Goal: Information Seeking & Learning: Learn about a topic

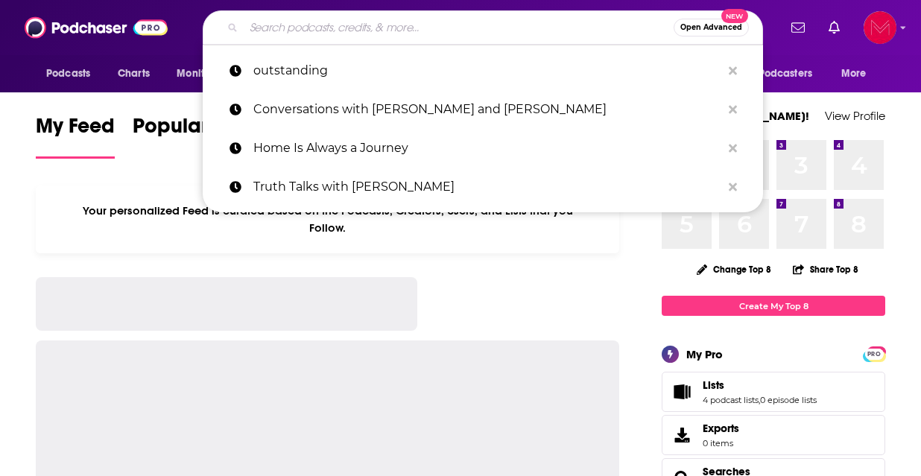
click at [384, 28] on input "Search podcasts, credits, & more..." at bounding box center [459, 28] width 430 height 24
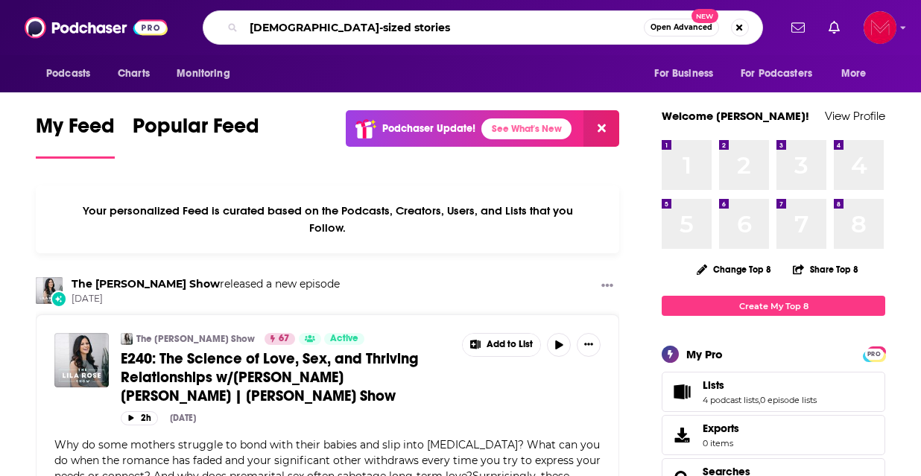
type input "[DEMOGRAPHIC_DATA]-sized stories"
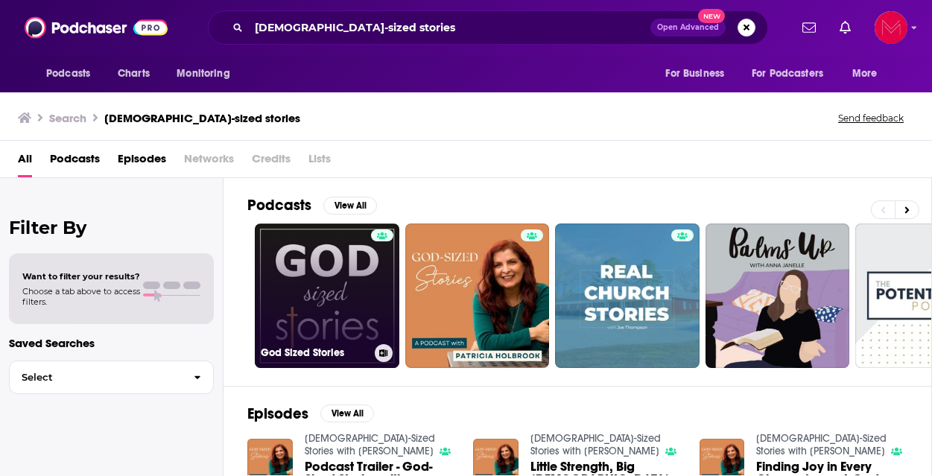
click at [348, 293] on link "God Sized Stories" at bounding box center [327, 296] width 145 height 145
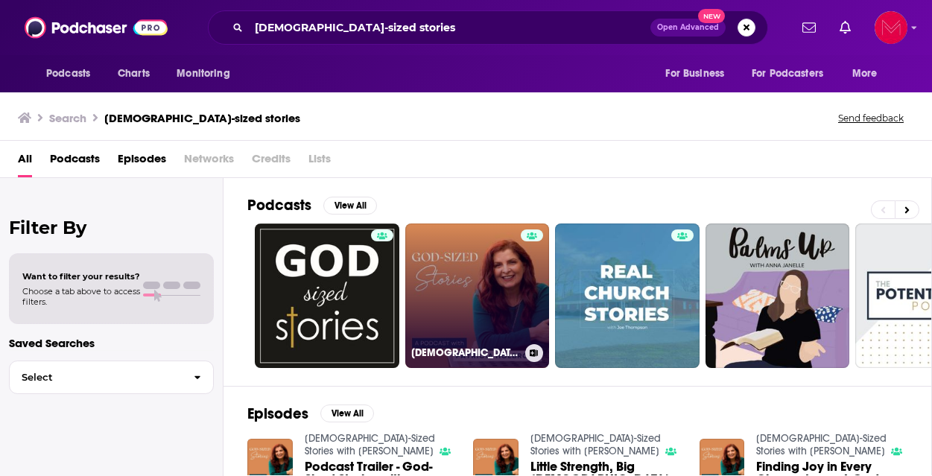
click at [461, 328] on link "[DEMOGRAPHIC_DATA]-Sized Stories with [PERSON_NAME]" at bounding box center [477, 296] width 145 height 145
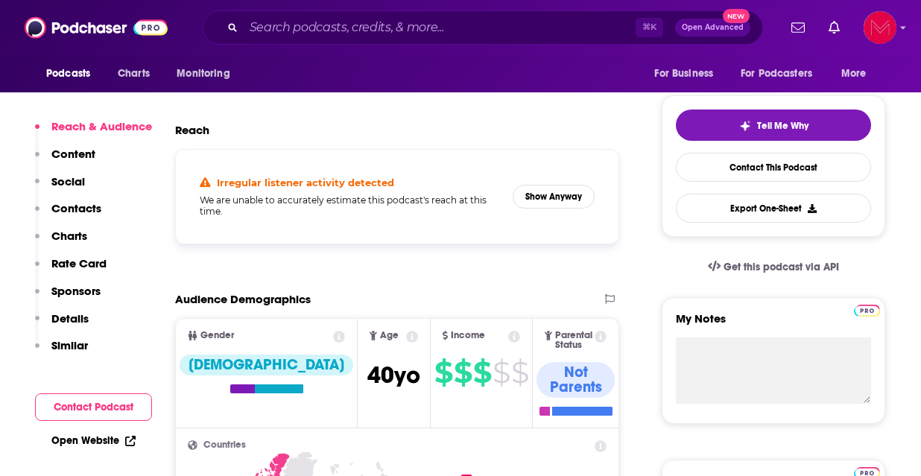
scroll to position [310, 0]
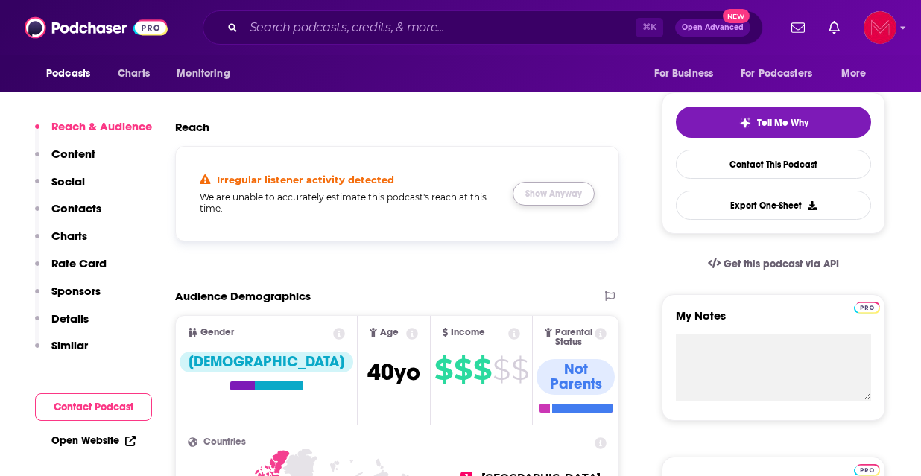
click at [571, 189] on button "Show Anyway" at bounding box center [554, 194] width 82 height 24
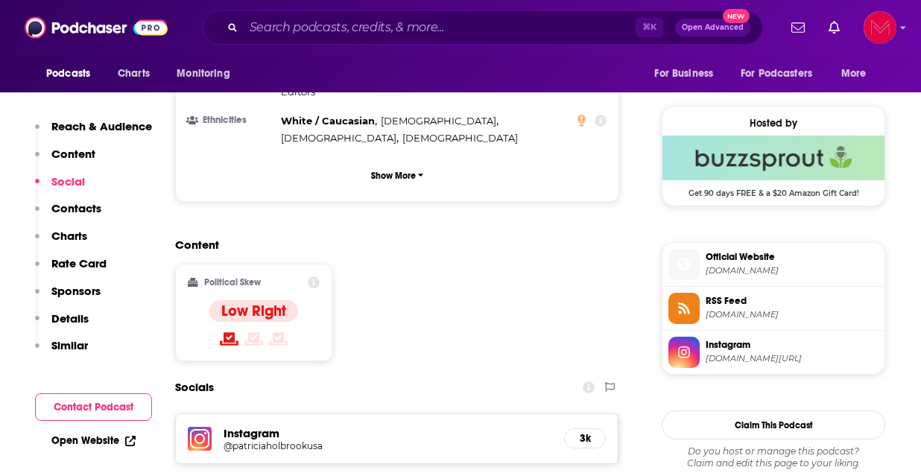
scroll to position [1045, 0]
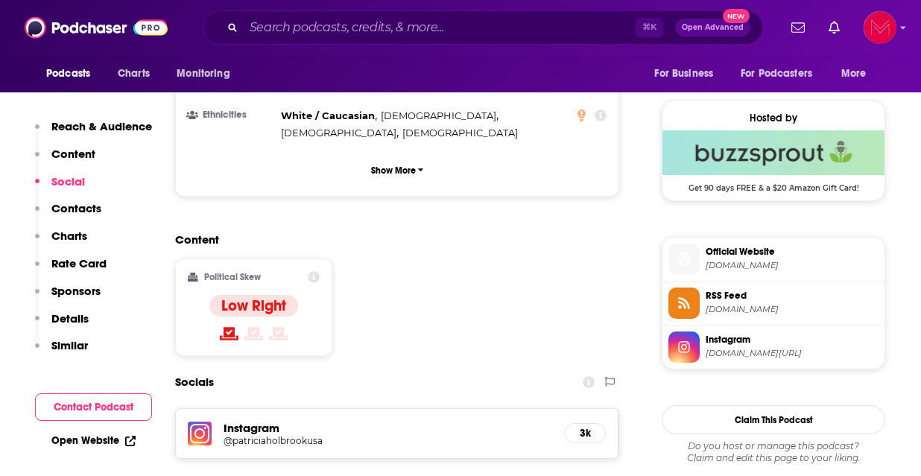
click at [762, 264] on span "[DOMAIN_NAME]" at bounding box center [792, 265] width 173 height 11
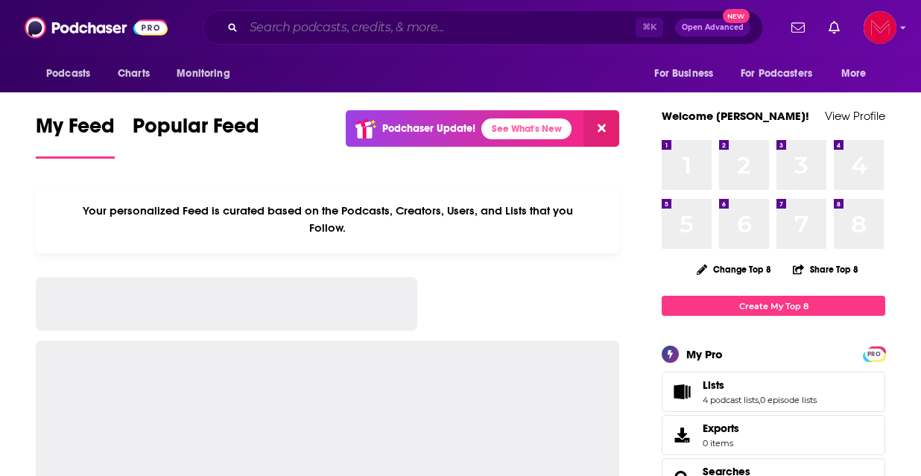
click at [340, 17] on input "Search podcasts, credits, & more..." at bounding box center [440, 28] width 392 height 24
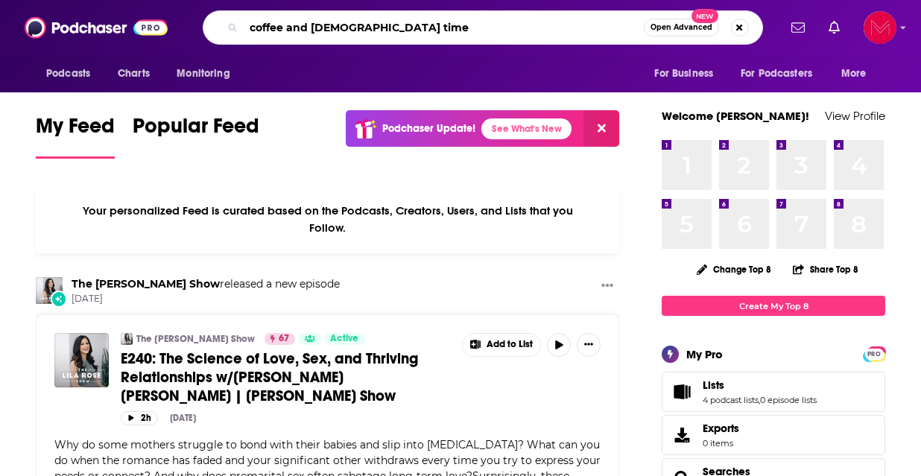
type input "coffee and [DEMOGRAPHIC_DATA] time"
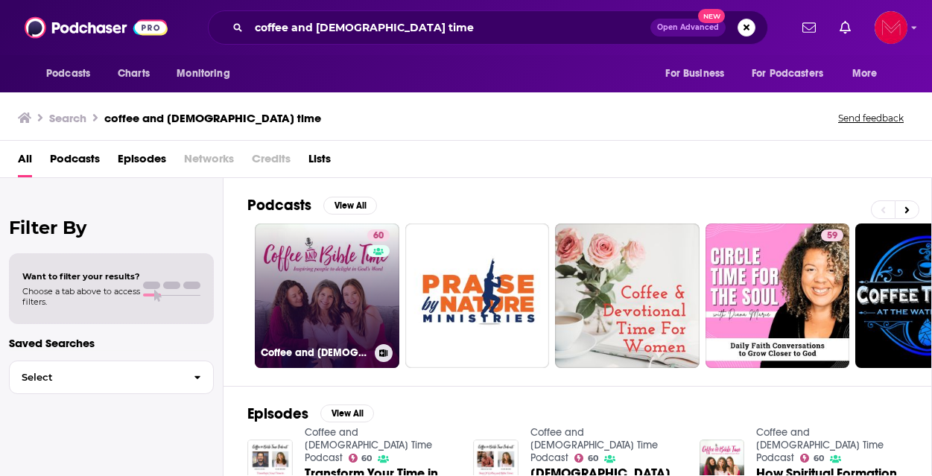
click at [346, 320] on link "60 Coffee and [DEMOGRAPHIC_DATA] Time Podcast" at bounding box center [327, 296] width 145 height 145
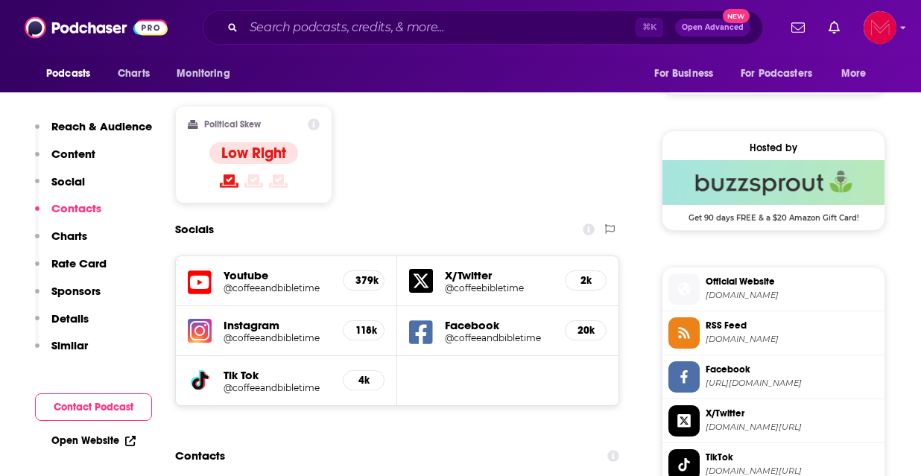
scroll to position [1130, 0]
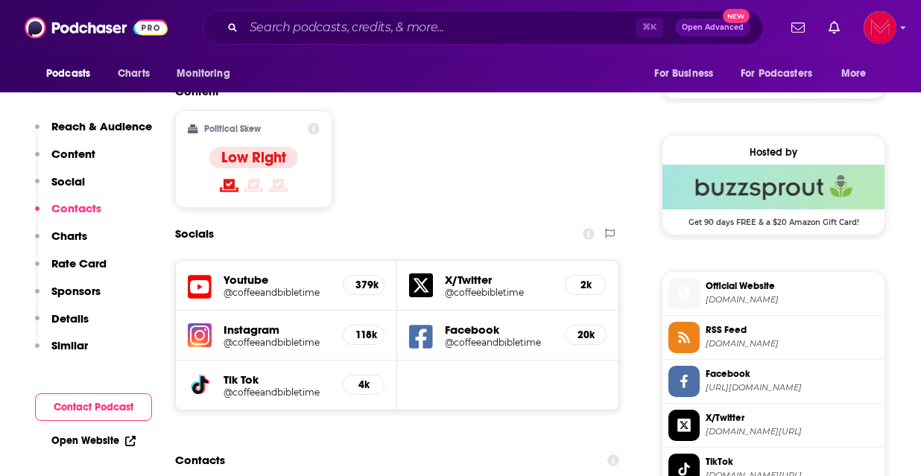
click at [771, 282] on span "Official Website" at bounding box center [792, 285] width 173 height 13
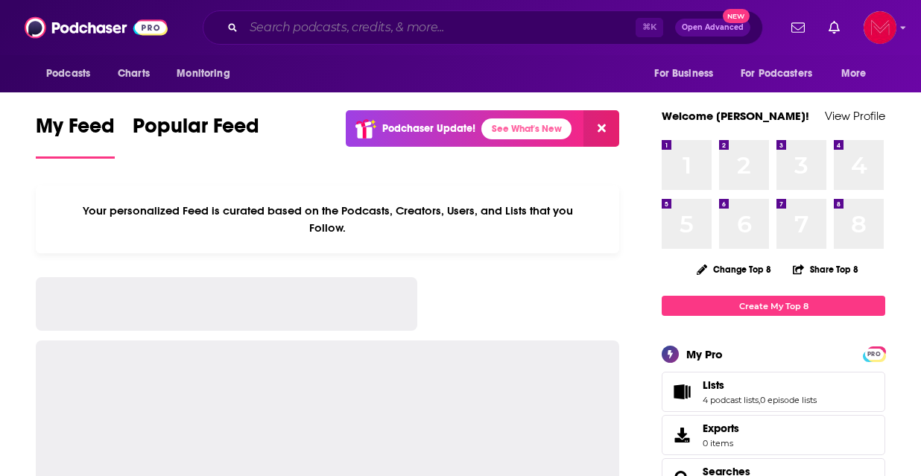
click at [428, 34] on input "Search podcasts, credits, & more..." at bounding box center [440, 28] width 392 height 24
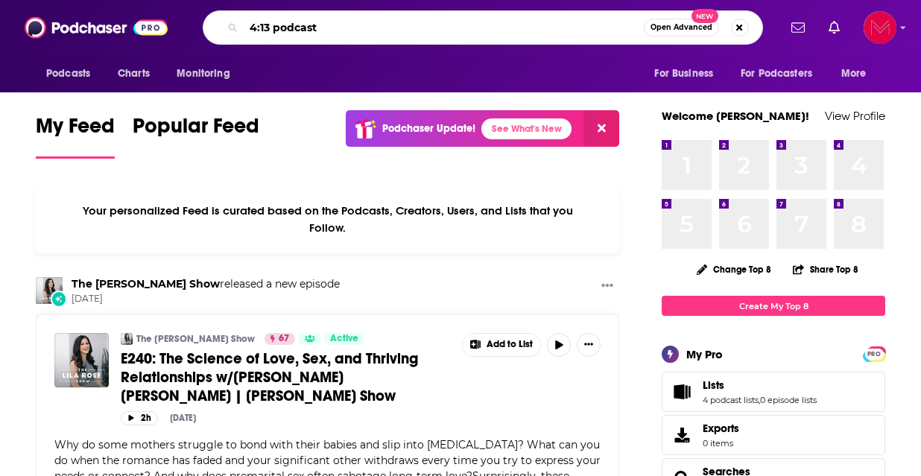
type input "4:13 podcast"
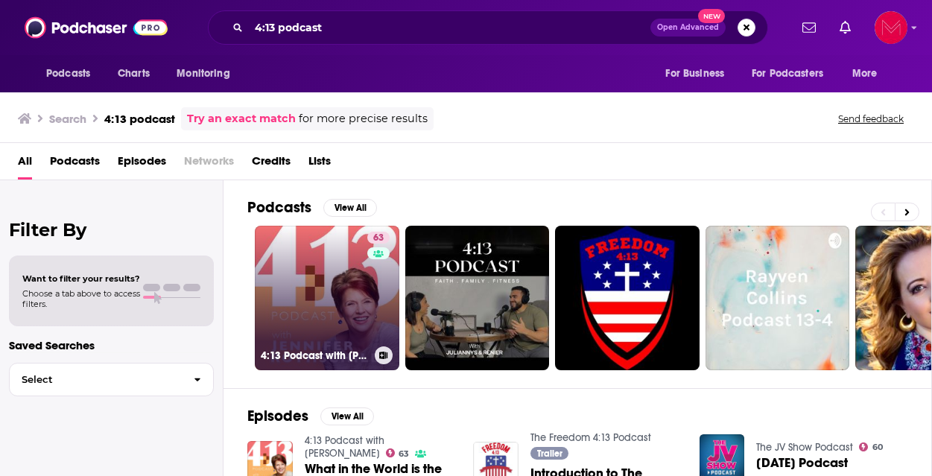
click at [361, 318] on link "63 4:13 Podcast with Jennifer Rothschild" at bounding box center [327, 298] width 145 height 145
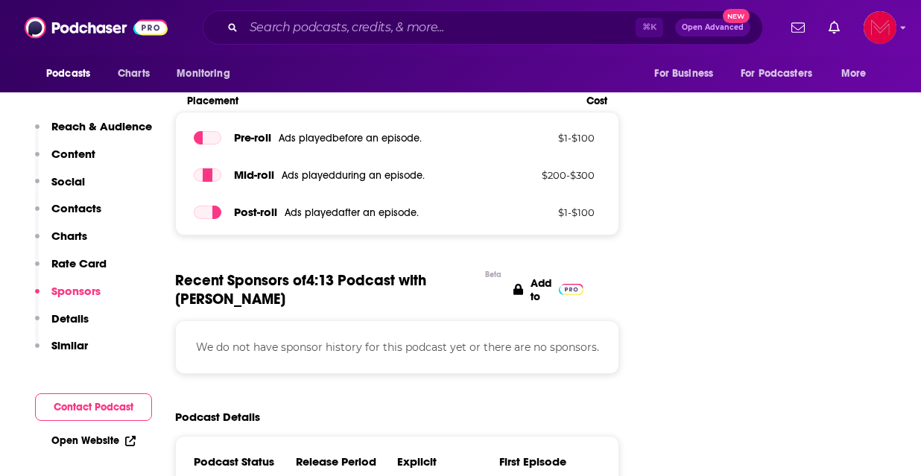
scroll to position [1879, 0]
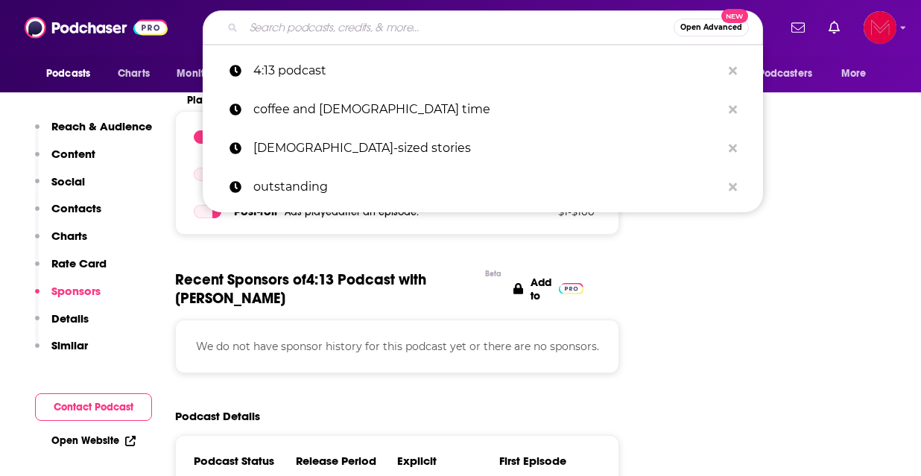
click at [330, 23] on input "Search podcasts, credits, & more..." at bounding box center [459, 28] width 430 height 24
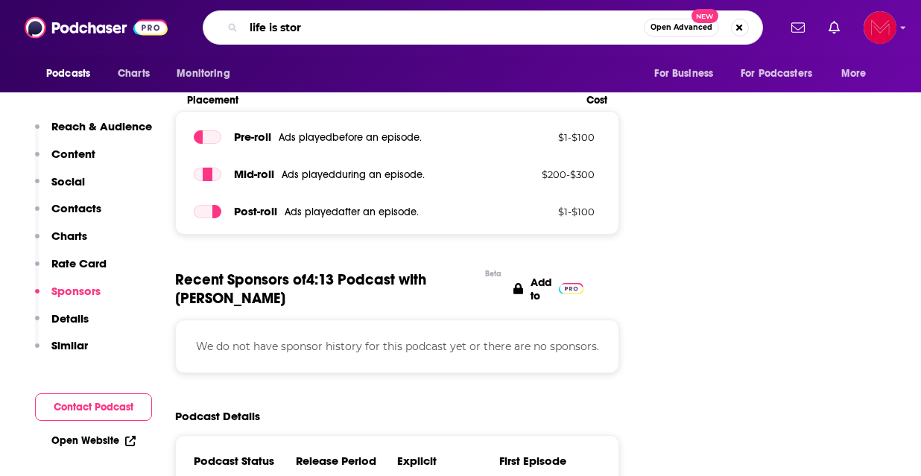
type input "life is story"
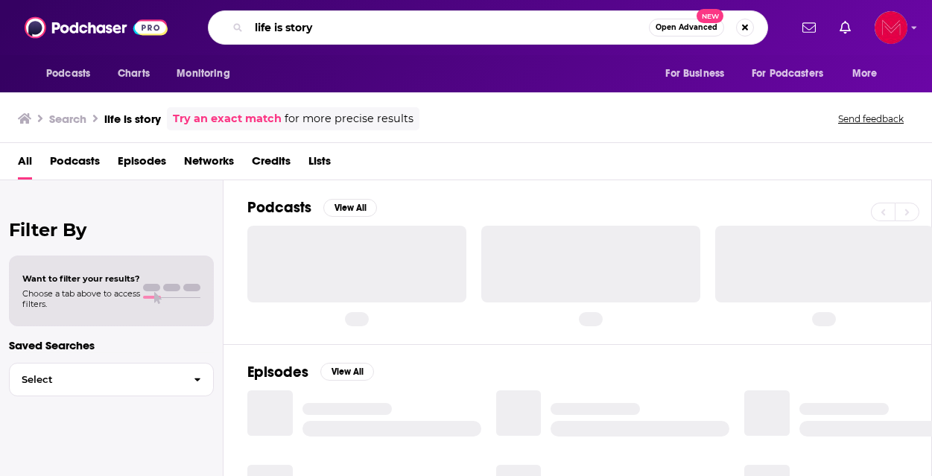
click at [378, 36] on input "life is story" at bounding box center [449, 28] width 400 height 24
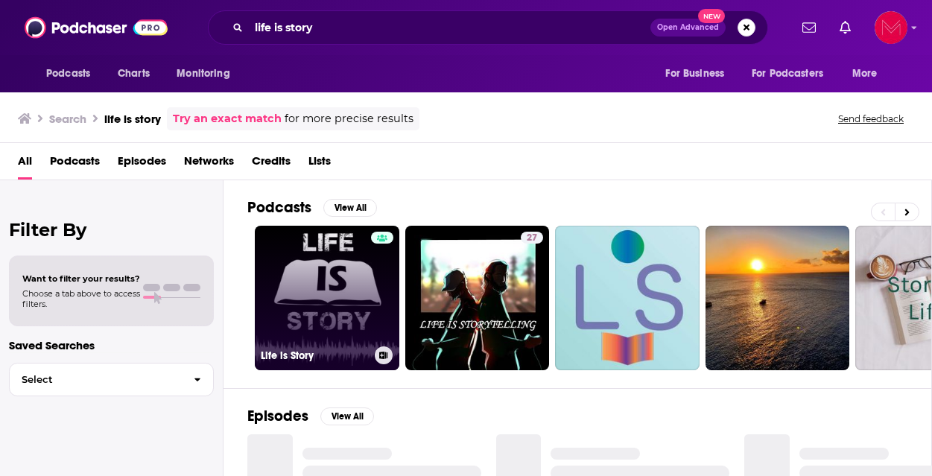
click at [346, 284] on link "Life is Story" at bounding box center [327, 298] width 145 height 145
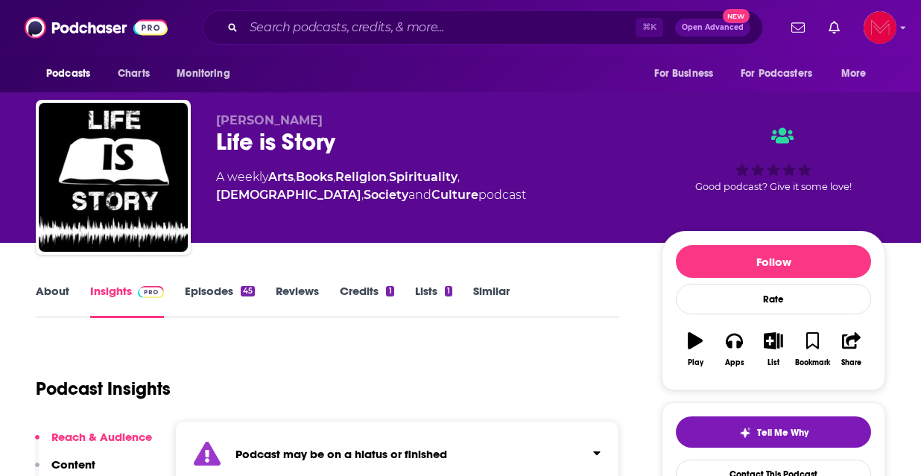
click at [64, 288] on link "About" at bounding box center [53, 301] width 34 height 34
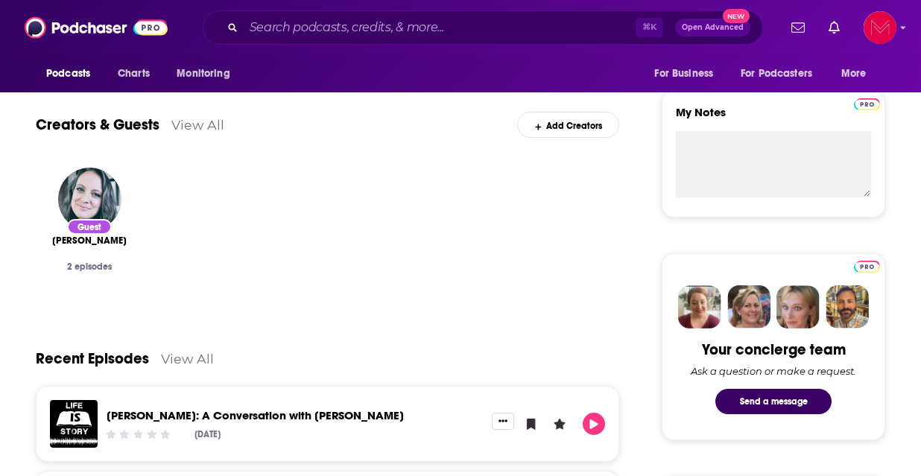
scroll to position [514, 0]
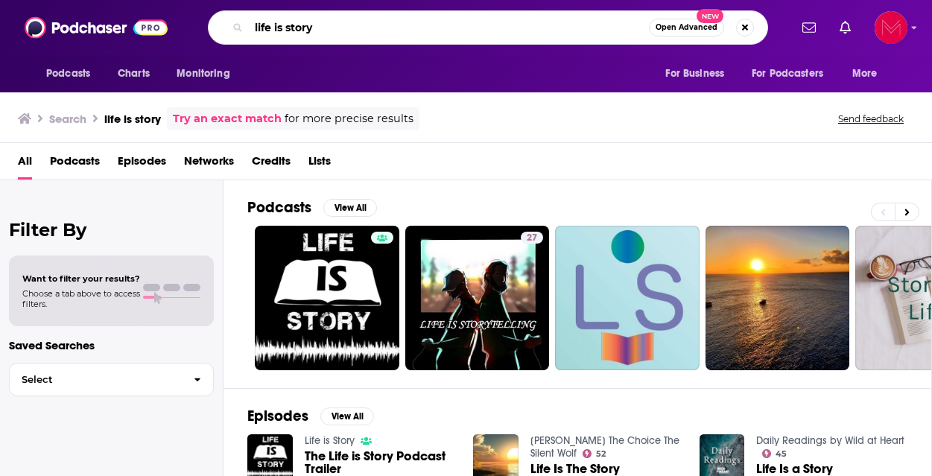
click at [345, 28] on input "life is story" at bounding box center [449, 28] width 400 height 24
type input "life is story podcast"
